Goal: Task Accomplishment & Management: Use online tool/utility

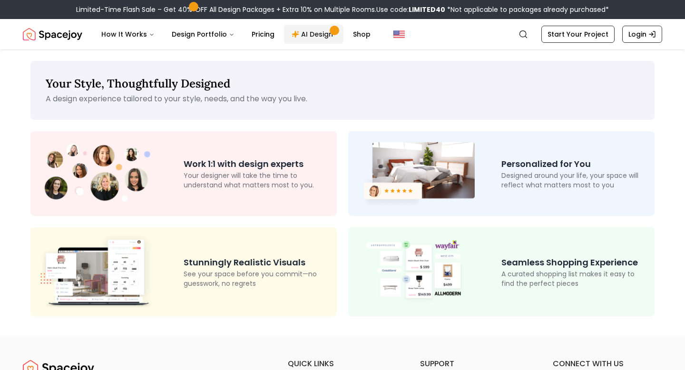
click at [304, 34] on link "AI Design" at bounding box center [313, 34] width 59 height 19
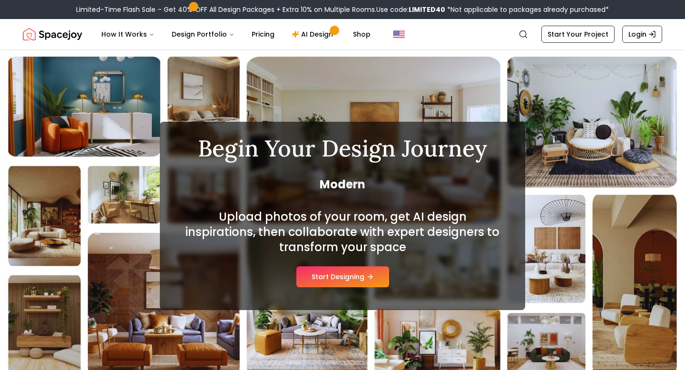
click at [324, 266] on div "Upload photos of your room, get AI design inspirations, then collaborate with e…" at bounding box center [343, 248] width 320 height 78
click at [324, 276] on button "Start Designing" at bounding box center [342, 276] width 93 height 21
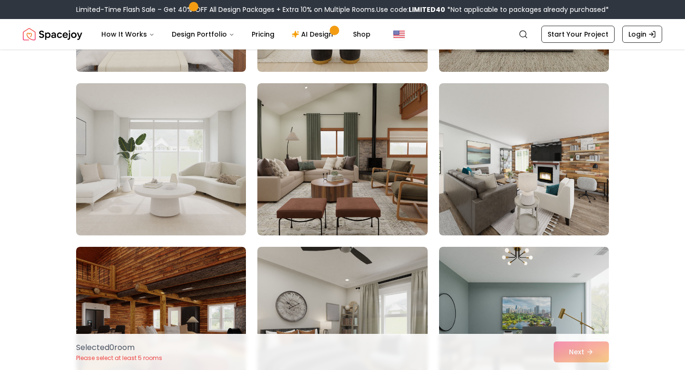
scroll to position [547, 0]
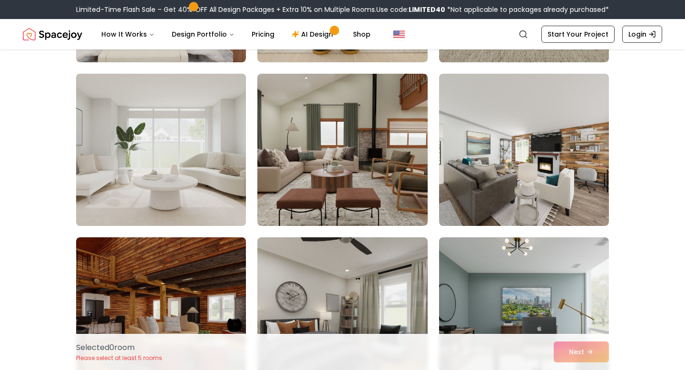
click at [222, 187] on img at bounding box center [161, 150] width 178 height 160
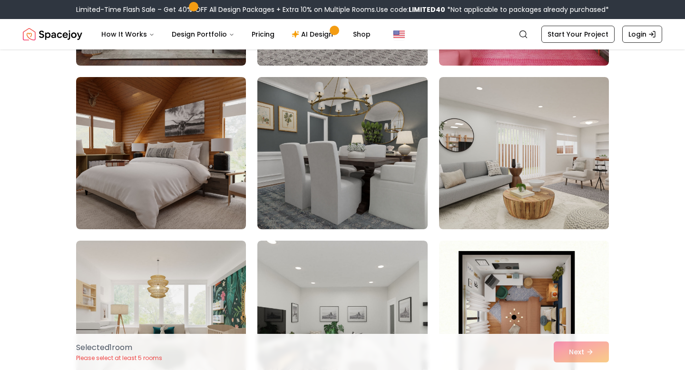
scroll to position [1035, 0]
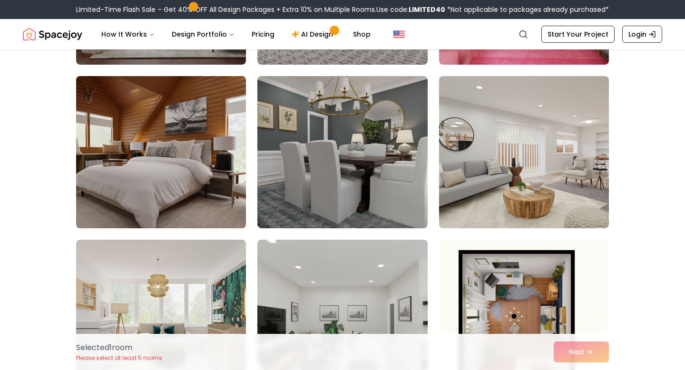
click at [207, 168] on img at bounding box center [161, 152] width 178 height 160
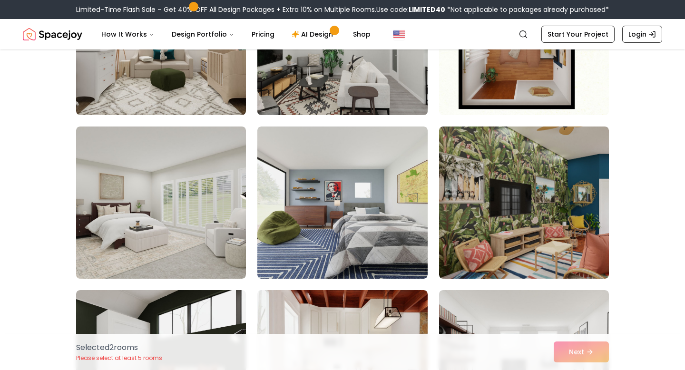
scroll to position [1316, 0]
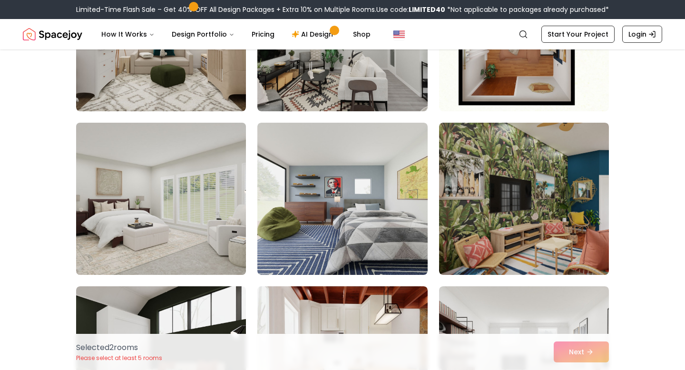
click at [212, 242] on img at bounding box center [161, 199] width 178 height 160
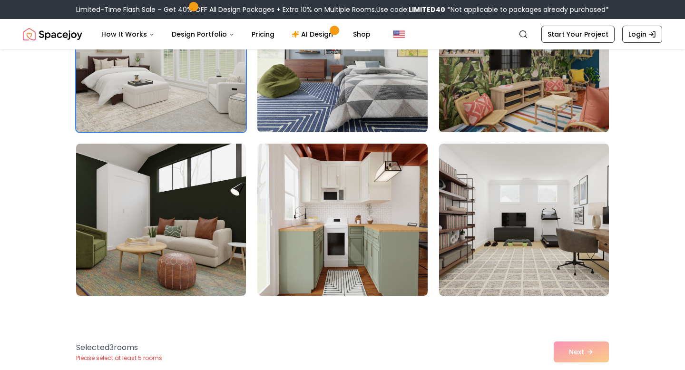
scroll to position [1526, 0]
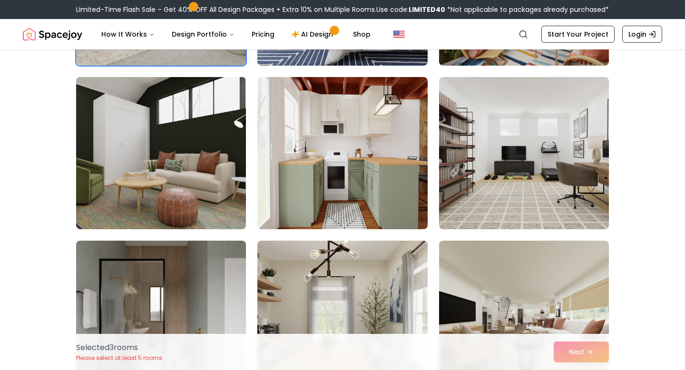
click at [209, 208] on img at bounding box center [161, 153] width 178 height 160
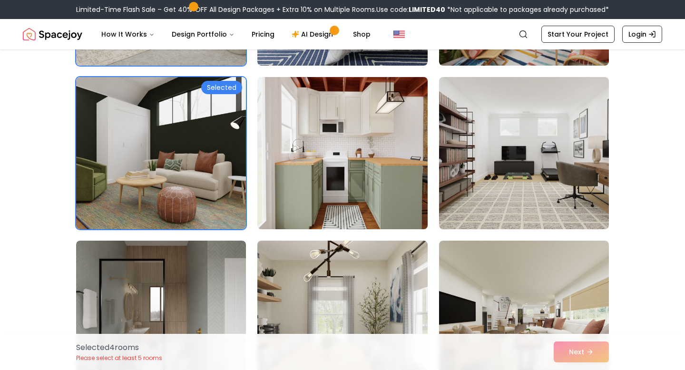
click at [311, 218] on img at bounding box center [342, 153] width 178 height 160
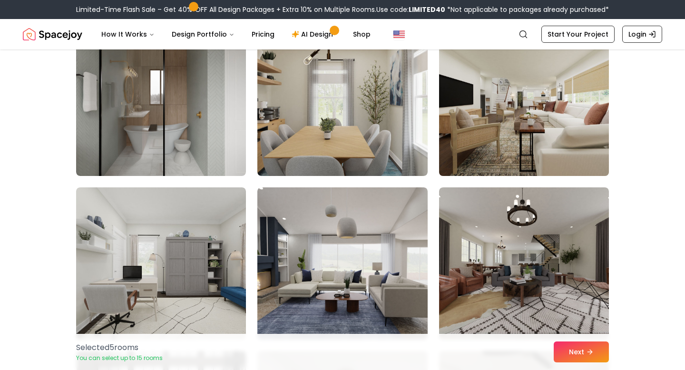
click at [548, 127] on img at bounding box center [524, 100] width 178 height 160
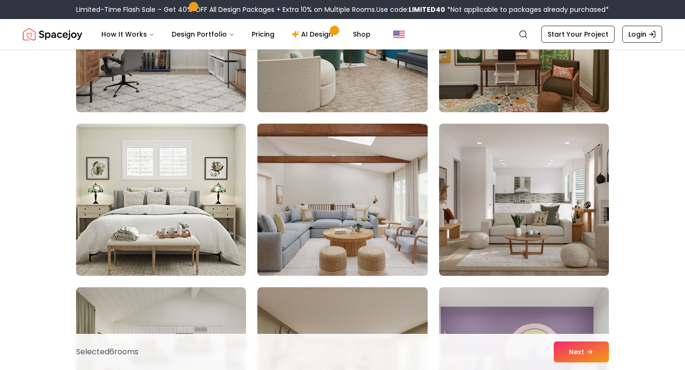
click at [367, 218] on img at bounding box center [342, 200] width 178 height 160
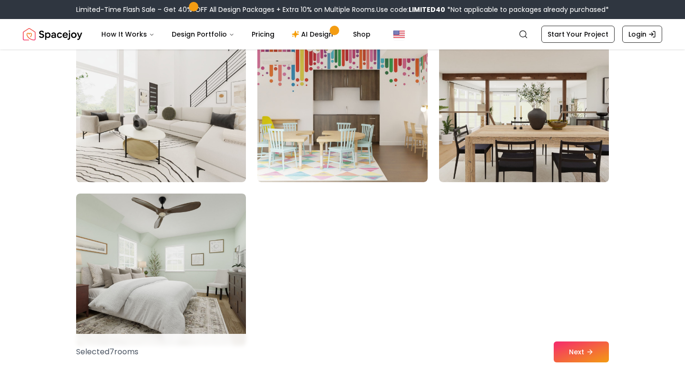
scroll to position [3708, 0]
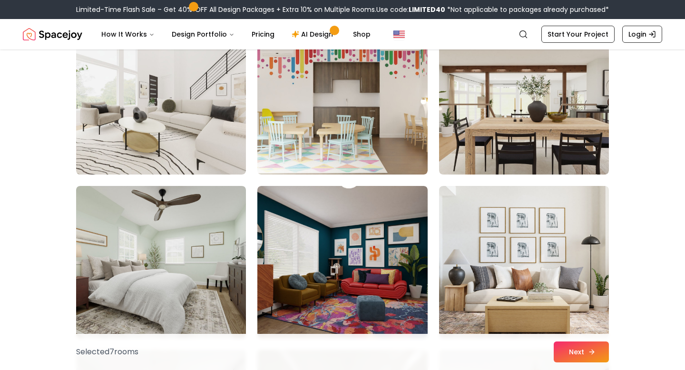
click at [570, 357] on button "Next" at bounding box center [581, 352] width 55 height 21
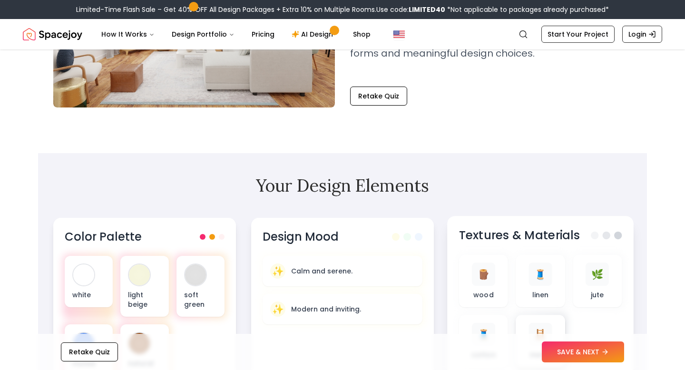
scroll to position [182, 0]
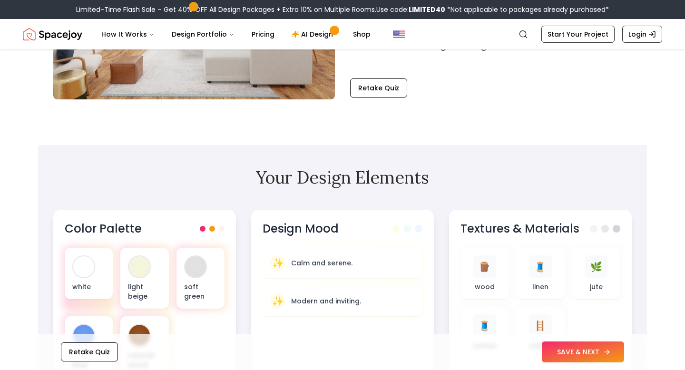
click at [564, 359] on button "SAVE & NEXT" at bounding box center [583, 352] width 82 height 21
